Goal: Task Accomplishment & Management: Use online tool/utility

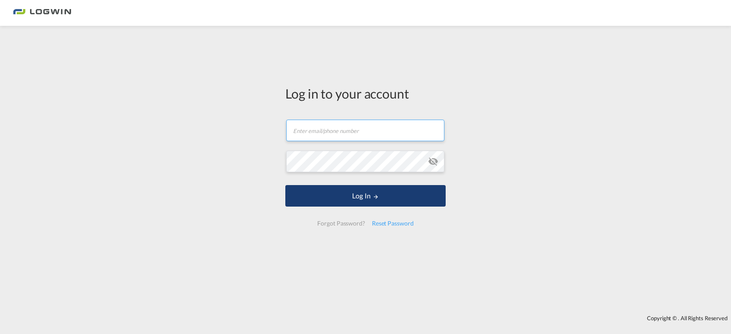
type input "[PERSON_NAME][EMAIL_ADDRESS][PERSON_NAME][DOMAIN_NAME]"
click at [367, 197] on button "Log In" at bounding box center [365, 196] width 160 height 22
